Goal: Information Seeking & Learning: Understand process/instructions

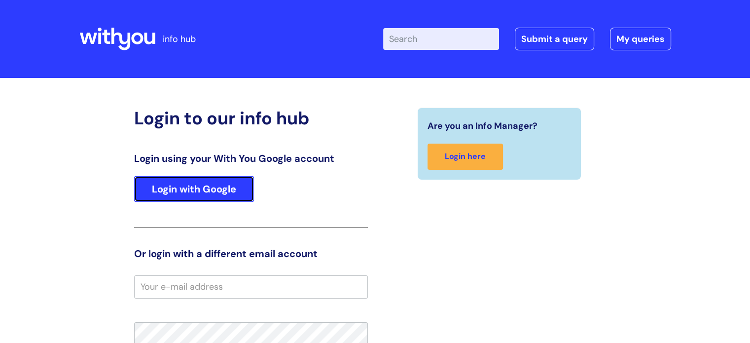
click at [205, 195] on link "Login with Google" at bounding box center [194, 189] width 120 height 26
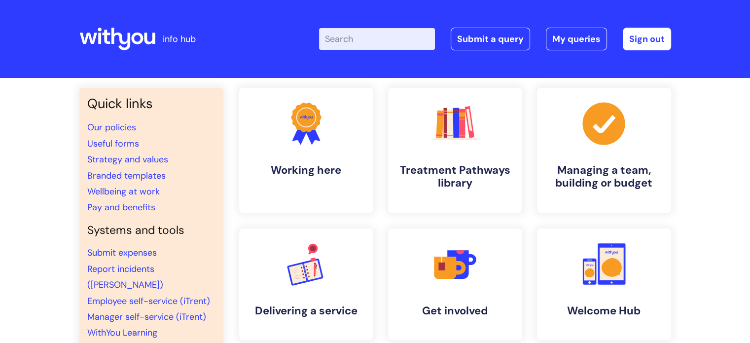
click at [355, 42] on input "Enter your search term here..." at bounding box center [377, 39] width 116 height 22
type input "expen"
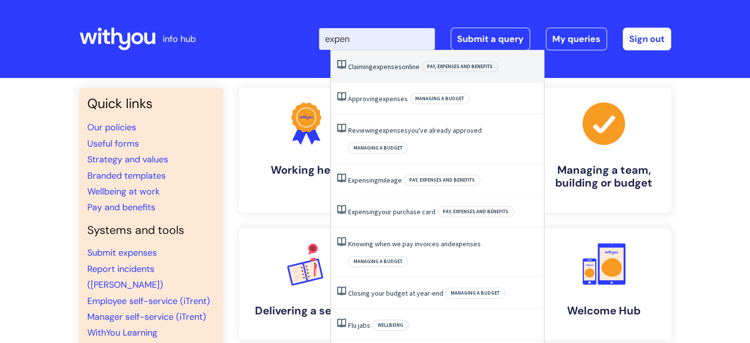
click at [387, 71] on span "expenses" at bounding box center [387, 66] width 29 height 9
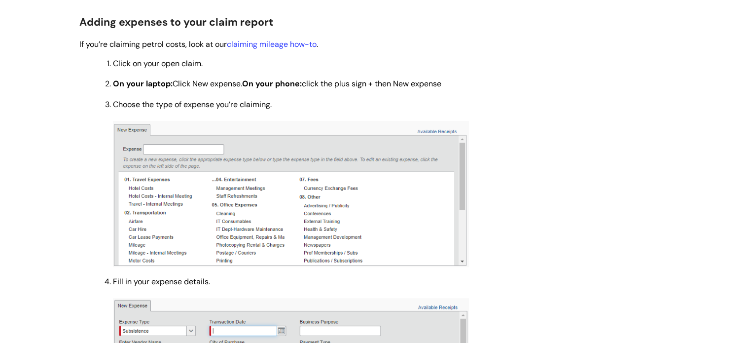
scroll to position [575, 0]
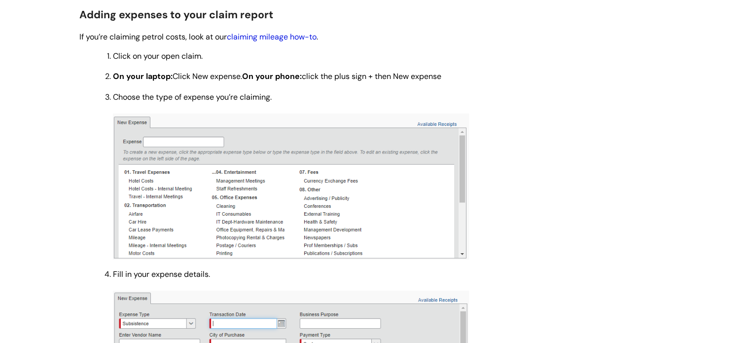
click at [262, 37] on link "claiming mileage how-to" at bounding box center [272, 37] width 90 height 10
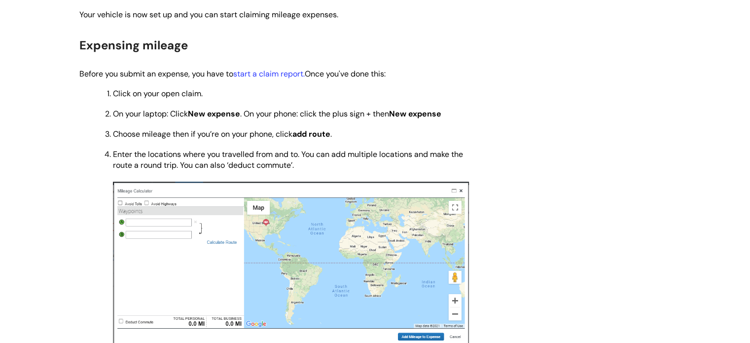
scroll to position [1076, 0]
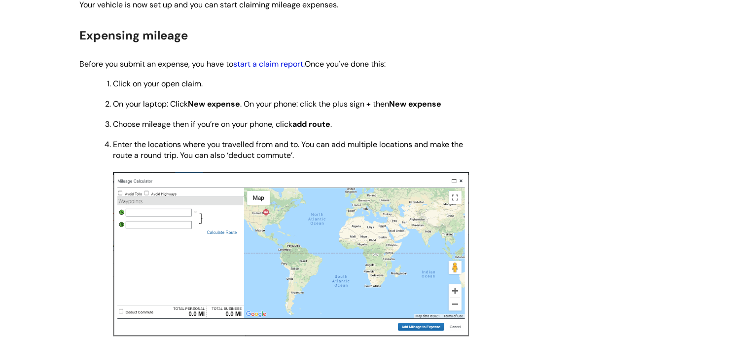
click at [272, 69] on link "start a claim report." at bounding box center [269, 64] width 72 height 10
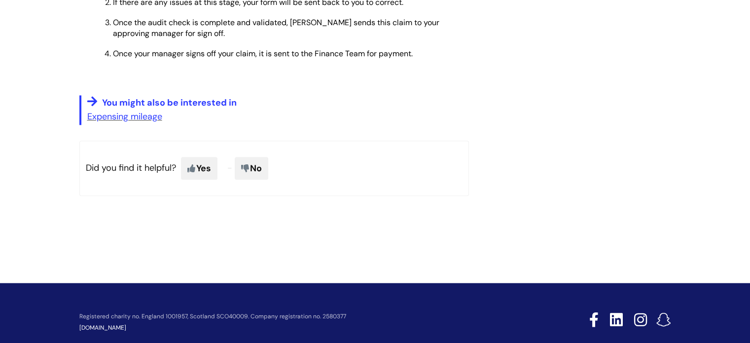
scroll to position [1185, 0]
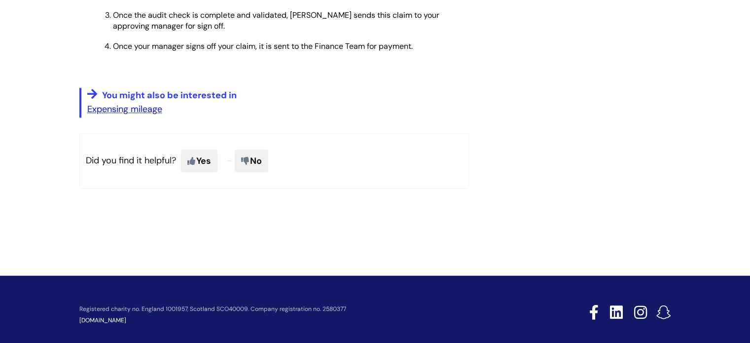
click at [114, 115] on link "Expensing mileage" at bounding box center [124, 109] width 75 height 12
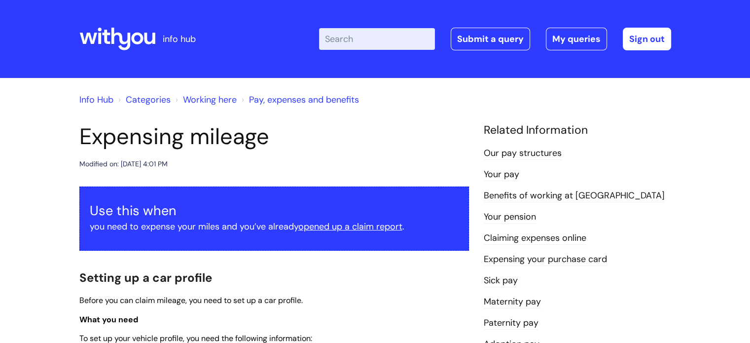
scroll to position [1130, 0]
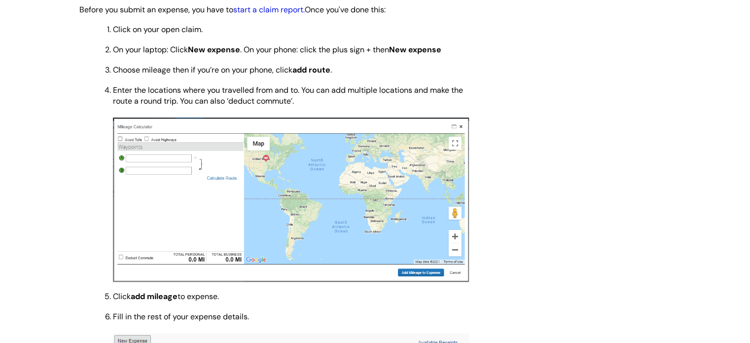
click at [259, 15] on link "start a claim report." at bounding box center [269, 9] width 72 height 10
